Goal: Task Accomplishment & Management: Complete application form

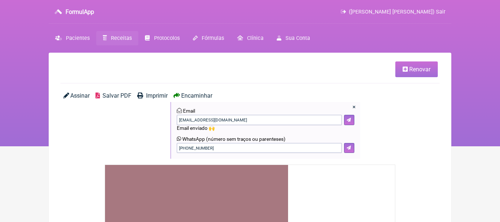
click at [115, 39] on span "Receitas" at bounding box center [121, 38] width 21 height 6
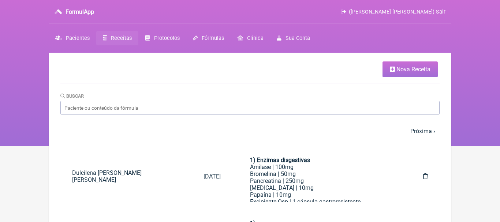
click at [398, 69] on span "Nova Receita" at bounding box center [414, 69] width 34 height 7
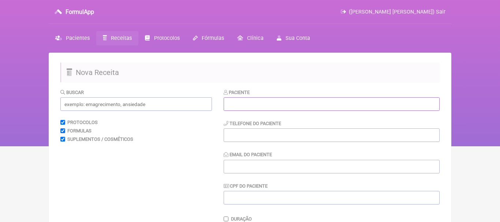
click at [300, 107] on input "text" at bounding box center [332, 104] width 216 height 14
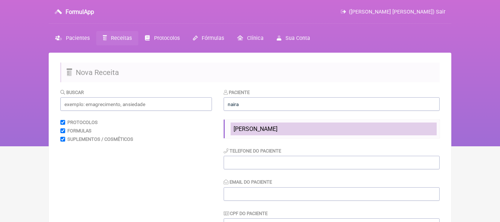
click at [269, 129] on span "[PERSON_NAME]" at bounding box center [256, 129] width 44 height 7
type input "[PERSON_NAME]"
type input "[PHONE_NUMBER]"
type input "[EMAIL_ADDRESS][DOMAIN_NAME]"
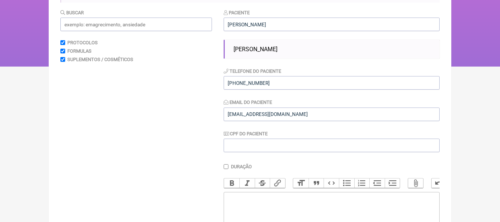
scroll to position [114, 0]
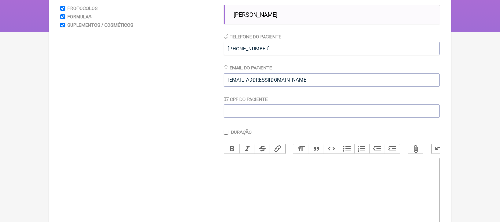
click at [310, 186] on trix-editor at bounding box center [332, 202] width 216 height 88
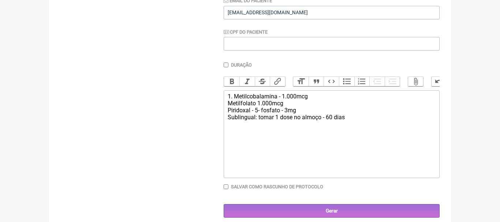
scroll to position [187, 0]
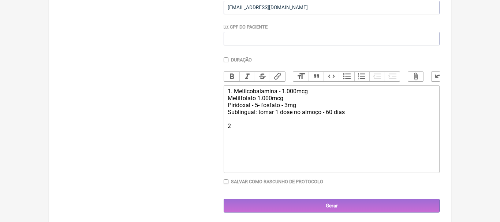
type trix-editor "<div>1. Metilcobalamina - 1.000mcg<br>&nbsp; &nbsp; Metilfolato 1.000mcg<br>&nb…"
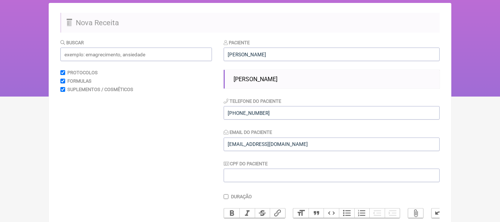
scroll to position [23, 0]
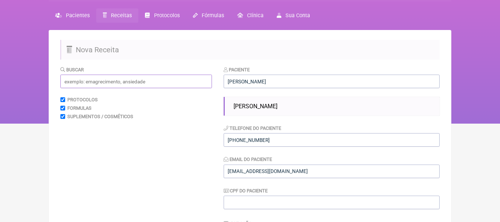
click at [201, 86] on input "text" at bounding box center [136, 82] width 152 height 14
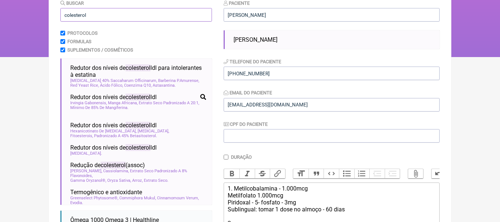
scroll to position [91, 0]
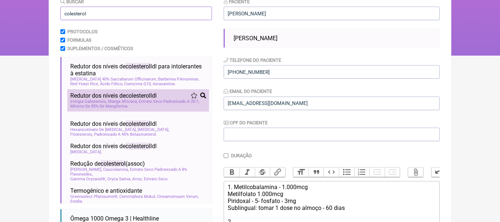
type input "colesterol"
click at [133, 98] on span "colesterol" at bounding box center [138, 95] width 25 height 7
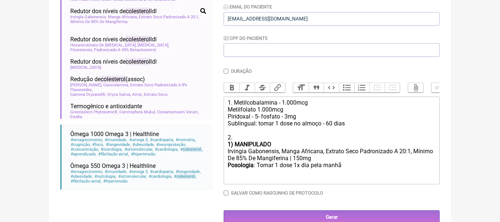
scroll to position [189, 0]
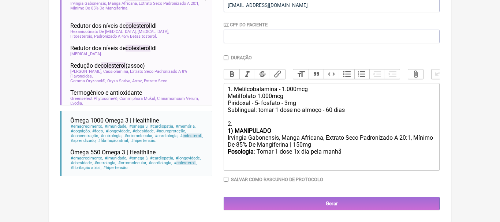
click at [280, 130] on div "1) MANIPULADO" at bounding box center [332, 130] width 208 height 7
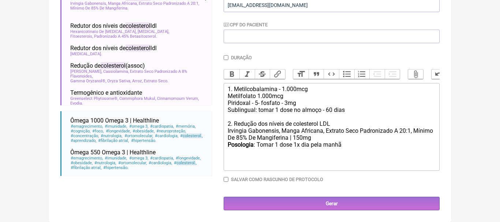
click at [346, 148] on div "Posologia : [PERSON_NAME] 1 dose 1x dia pela manhã ㅤ" at bounding box center [332, 148] width 208 height 15
type trix-editor "<div>1. Metilcobalamina - 1.000mcg<br>&nbsp; &nbsp; Metilfolato 1.000mcg<br>&nb…"
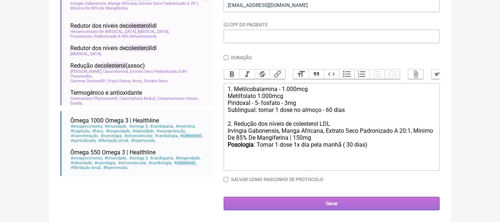
click at [333, 202] on input "Gerar" at bounding box center [332, 204] width 216 height 14
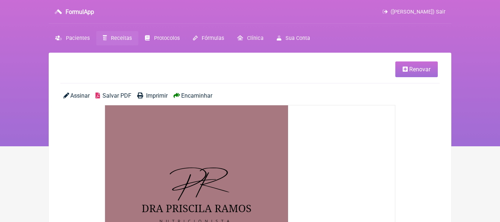
click at [200, 97] on span "Encaminhar" at bounding box center [196, 95] width 31 height 7
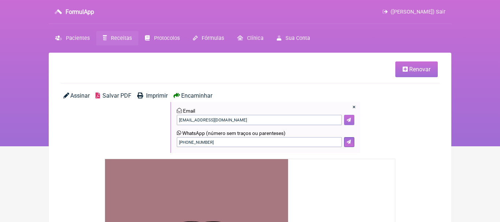
click at [345, 120] on button at bounding box center [349, 120] width 10 height 10
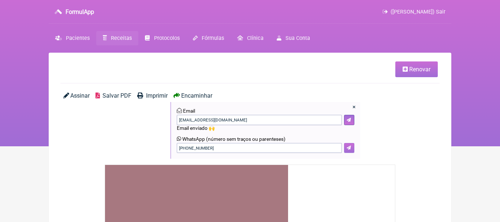
click at [350, 148] on icon at bounding box center [349, 148] width 4 height 4
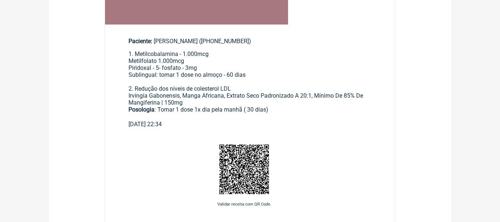
scroll to position [331, 0]
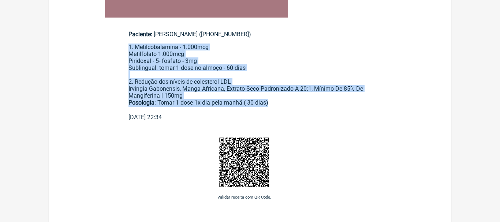
drag, startPoint x: 129, startPoint y: 49, endPoint x: 279, endPoint y: 104, distance: 159.5
click at [279, 104] on div "1. Metilcobalamina - 1.000mcg Metilfolato 1.000mcg Piridoxal - 5- fosfato - 3mg…" at bounding box center [250, 79] width 243 height 70
copy div "1. Metilcobalamina - 1.000mcg Metilfolato 1.000mcg Piridoxal - 5- fosfato - 3mg…"
